Goal: Check status: Check status

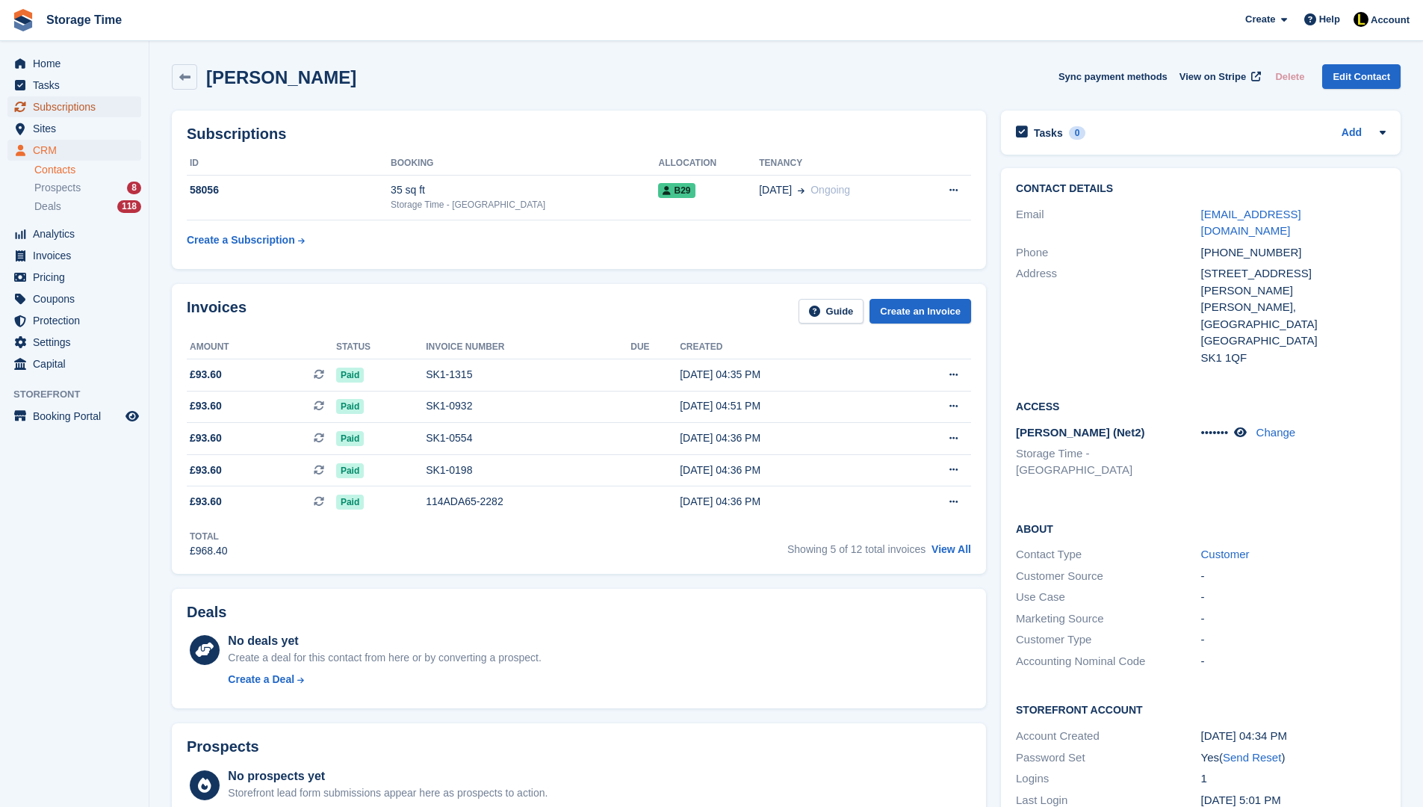
click at [94, 113] on span "Subscriptions" at bounding box center [78, 106] width 90 height 21
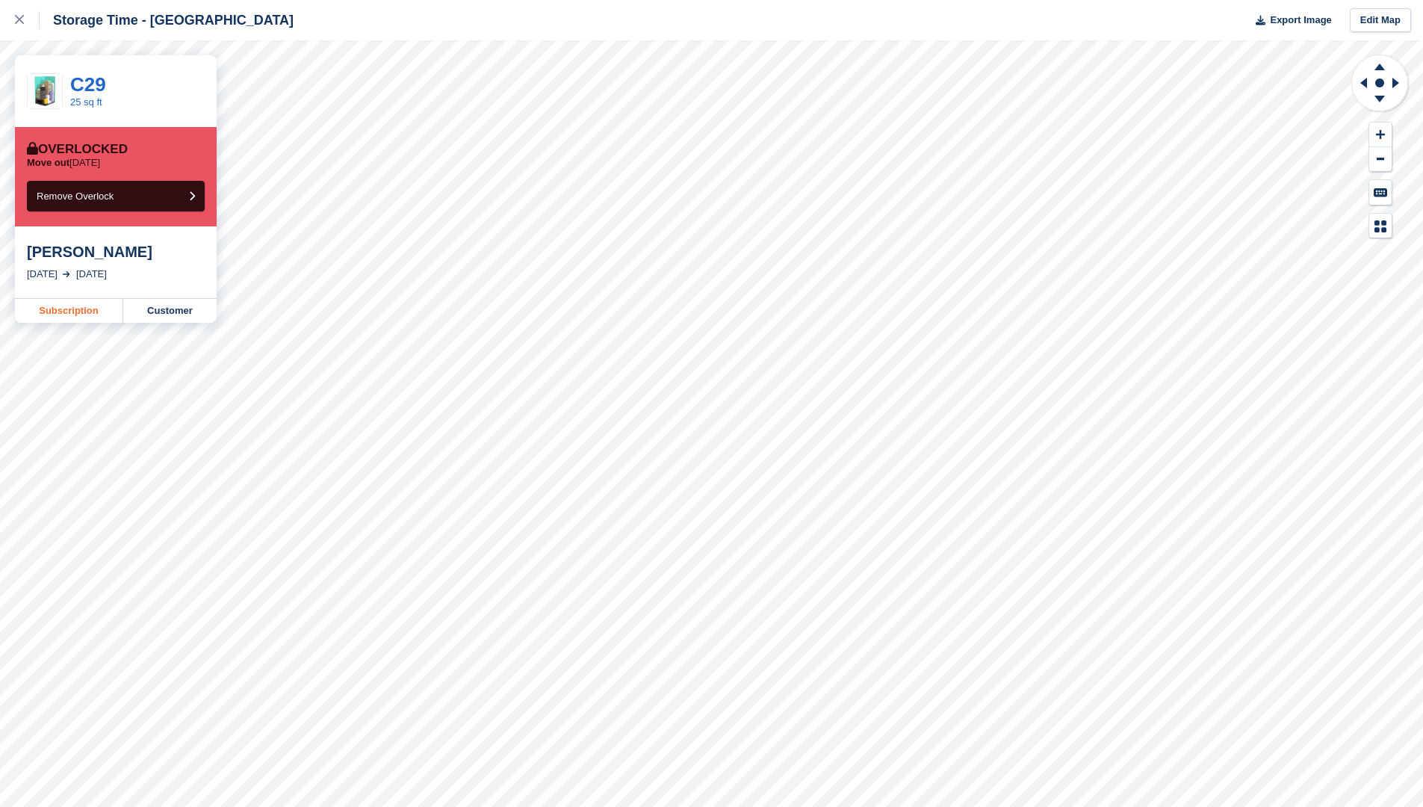
click at [82, 323] on link "Subscription" at bounding box center [69, 311] width 108 height 24
